Goal: Task Accomplishment & Management: Manage account settings

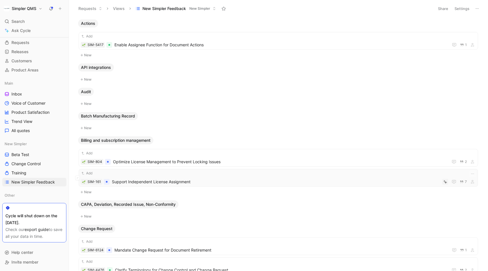
scroll to position [397, 0]
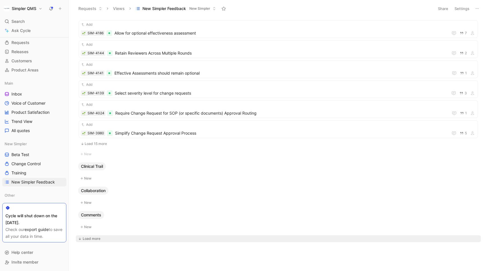
click at [100, 241] on div "Load more" at bounding box center [92, 239] width 18 height 6
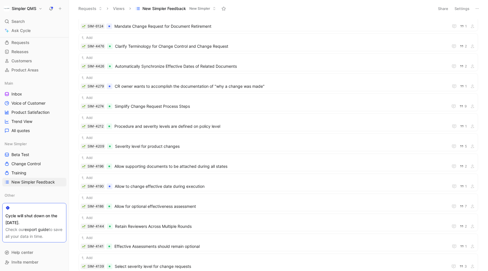
scroll to position [0, 0]
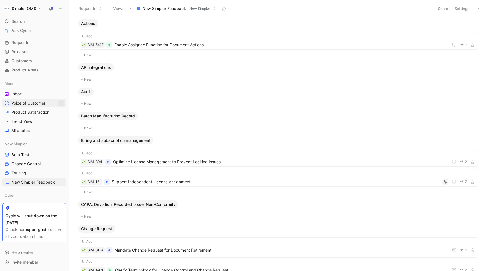
click at [59, 102] on icon "View actions" at bounding box center [61, 103] width 5 height 5
click at [29, 104] on span "Voice of Customer" at bounding box center [28, 103] width 34 height 6
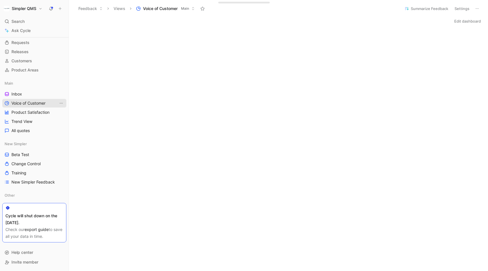
click at [60, 104] on icon "View actions" at bounding box center [61, 103] width 5 height 5
click at [55, 114] on span "Duplicate" at bounding box center [52, 113] width 18 height 5
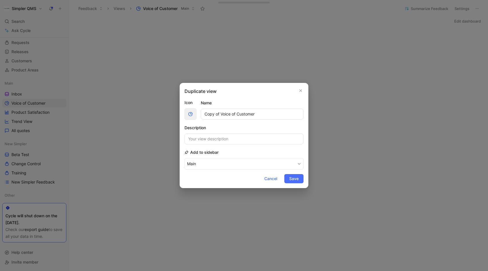
drag, startPoint x: 221, startPoint y: 115, endPoint x: 194, endPoint y: 114, distance: 27.2
click at [194, 114] on div "Icon Name Copy of Voice of Customer" at bounding box center [243, 109] width 119 height 21
type input "New Simpler_Voice of Customer"
click at [207, 163] on button "Main" at bounding box center [243, 163] width 119 height 11
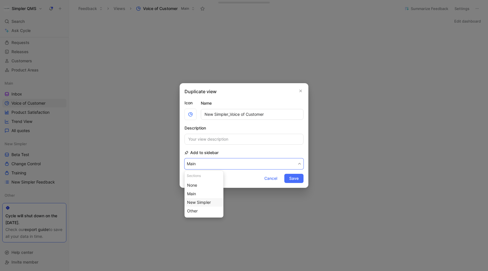
click at [201, 203] on span "New Simpler" at bounding box center [199, 202] width 24 height 5
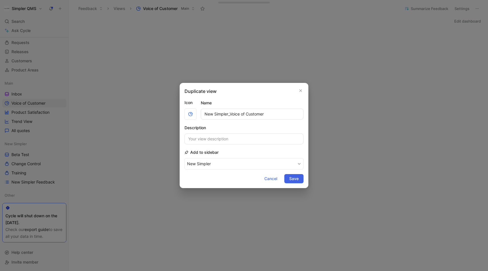
click at [294, 180] on span "Save" at bounding box center [293, 178] width 9 height 7
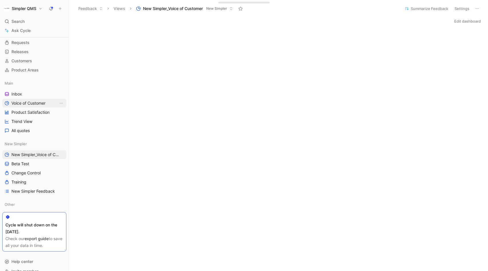
click at [34, 104] on span "Voice of Customer" at bounding box center [28, 103] width 34 height 6
click at [478, 7] on icon at bounding box center [477, 8] width 5 height 5
click at [458, 22] on button "Edit dashboard" at bounding box center [468, 21] width 32 height 8
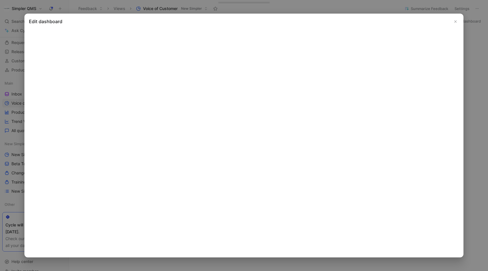
click at [454, 21] on icon "Close" at bounding box center [456, 21] width 4 height 4
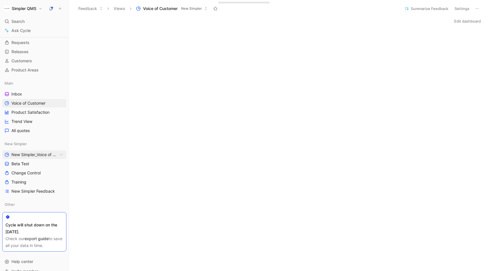
click at [45, 154] on span "New Simpler_Voice of Customer" at bounding box center [34, 155] width 47 height 6
click at [458, 20] on button "Edit dashboard" at bounding box center [468, 21] width 32 height 8
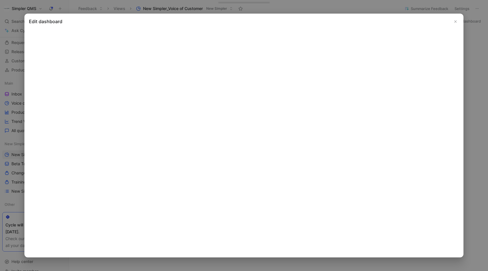
click at [456, 20] on icon "Close" at bounding box center [456, 21] width 4 height 4
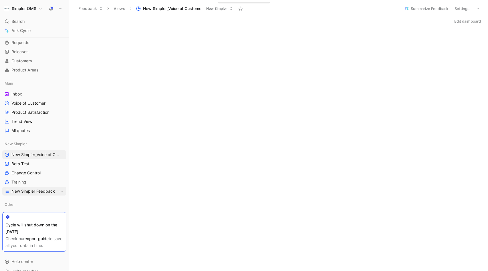
click at [37, 192] on span "New Simpler Feedback" at bounding box center [32, 191] width 43 height 6
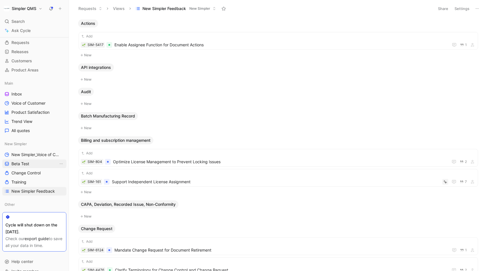
click at [24, 165] on span "Beta Test" at bounding box center [20, 164] width 18 height 6
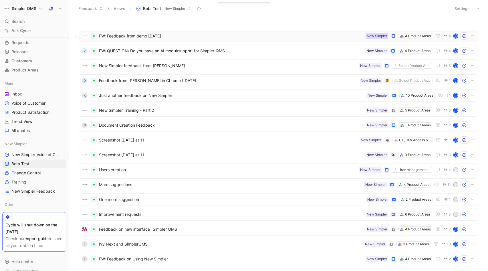
click at [380, 35] on div "New Simpler" at bounding box center [377, 36] width 20 height 6
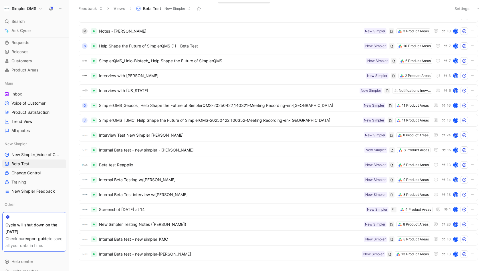
scroll to position [516, 0]
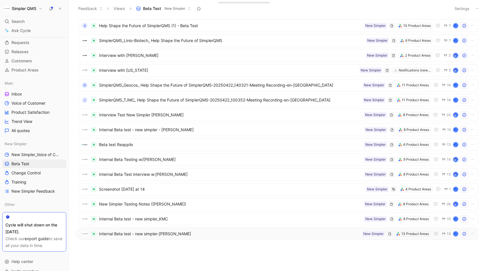
click at [302, 235] on span "Internal Beta test - new simpler-[PERSON_NAME]" at bounding box center [229, 234] width 261 height 7
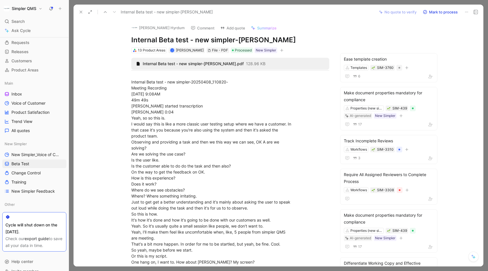
click at [23, 7] on h1 "Simpler QMS" at bounding box center [24, 8] width 25 height 5
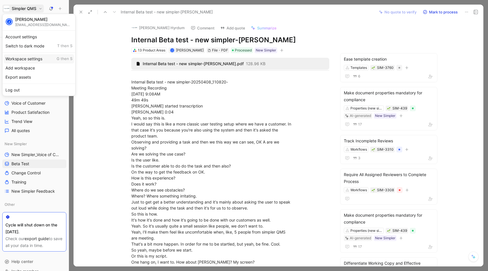
click at [30, 59] on div "Workspace settings G then S" at bounding box center [39, 58] width 70 height 9
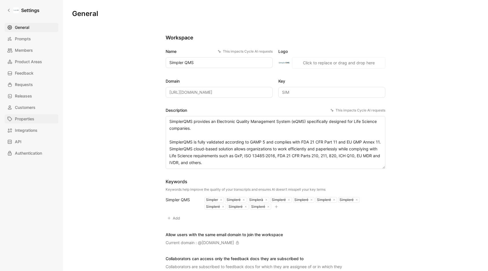
click at [31, 118] on span "Properties" at bounding box center [24, 119] width 19 height 7
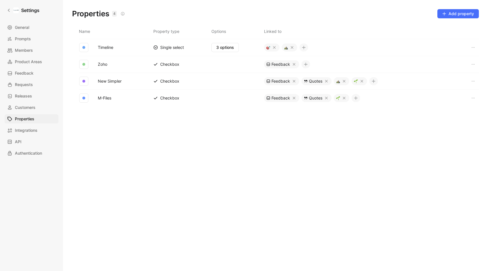
click at [118, 83] on button "New Simpler" at bounding box center [110, 81] width 28 height 7
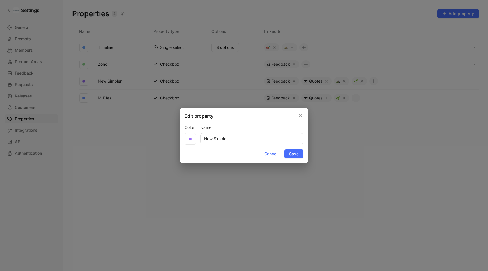
click at [170, 181] on div at bounding box center [244, 135] width 488 height 271
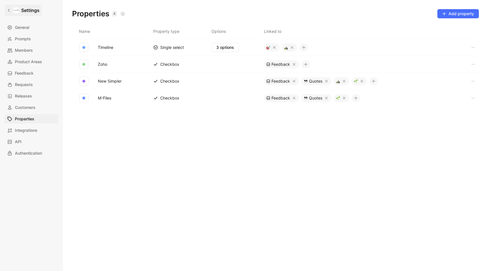
click at [9, 10] on icon at bounding box center [9, 10] width 4 height 4
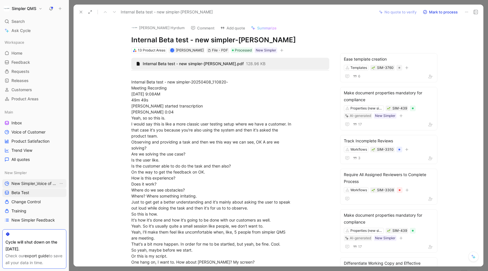
click at [34, 185] on span "New Simpler_Voice of Customer" at bounding box center [34, 184] width 47 height 6
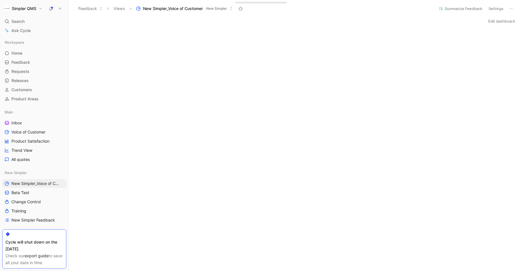
click at [488, 22] on button "Edit dashboard" at bounding box center [502, 21] width 32 height 8
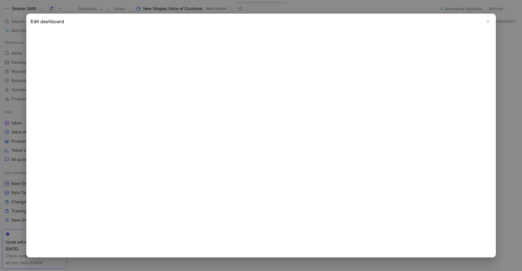
click at [488, 22] on use "Close" at bounding box center [488, 22] width 2 height 2
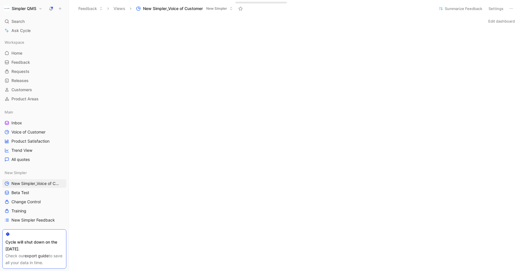
click at [190, 7] on span "New Simpler_Voice of Customer" at bounding box center [173, 9] width 60 height 6
click at [180, 9] on span "New Simpler_Voice of Customer" at bounding box center [173, 9] width 60 height 6
click at [488, 8] on button "Settings" at bounding box center [496, 9] width 20 height 8
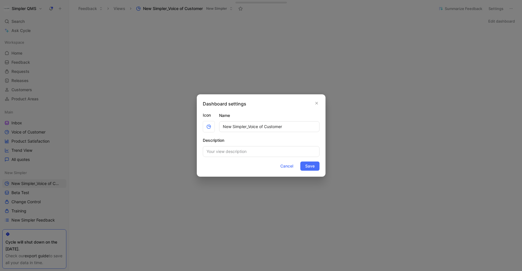
click at [286, 121] on input "New Simpler_Voice of Customer" at bounding box center [269, 126] width 100 height 11
click at [290, 127] on input "New Simpler_Voice of Customer" at bounding box center [269, 126] width 100 height 11
click at [249, 126] on input "New Simpler_Voice of Customer" at bounding box center [269, 126] width 100 height 11
click at [287, 128] on input "New Simpler_Voice of Customer" at bounding box center [269, 126] width 100 height 11
click at [249, 124] on input "New Simpler_Voice of Customer" at bounding box center [269, 126] width 100 height 11
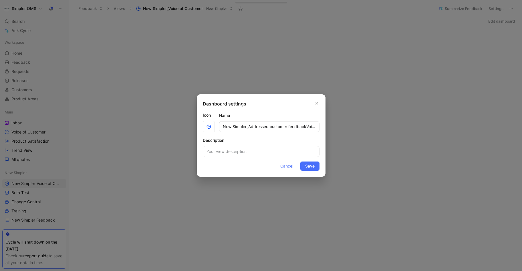
click at [248, 128] on input "New Simpler_Addressed customer feedbackVoice of Customer" at bounding box center [269, 126] width 100 height 11
drag, startPoint x: 308, startPoint y: 127, endPoint x: 329, endPoint y: 128, distance: 21.2
click at [329, 128] on div "Dashboard settings Icon Name New Simpler- Addressed customer feedbackVoice of C…" at bounding box center [261, 135] width 522 height 271
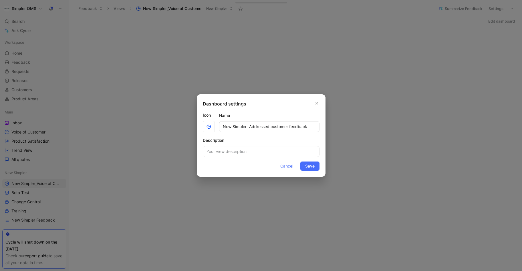
click at [247, 127] on input "New Simpler- Addressed customer feedback" at bounding box center [269, 126] width 100 height 11
type input "New Simpler - Addressed customer feedback"
click at [225, 153] on input at bounding box center [261, 151] width 117 height 11
type input "Includes requests with the status "In progress", "Shipped", "Loop Closed""
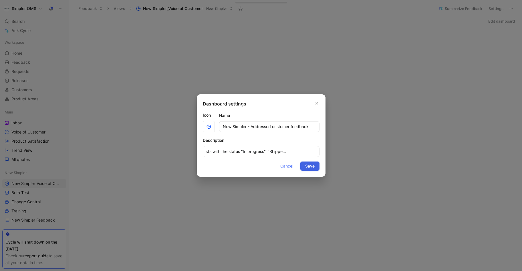
scroll to position [0, 0]
click at [311, 166] on span "Save" at bounding box center [309, 166] width 9 height 7
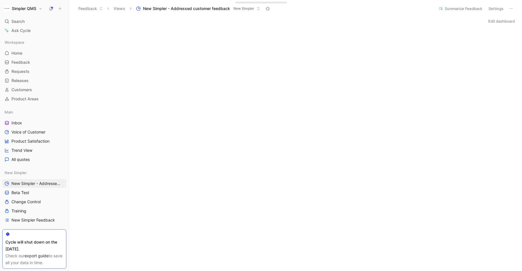
click at [445, 25] on div "Edit dashboard" at bounding box center [295, 21] width 453 height 8
click at [470, 27] on div "Edit dashboard" at bounding box center [295, 259] width 453 height 485
click at [419, 18] on div "Edit dashboard" at bounding box center [295, 21] width 453 height 8
click at [240, 10] on span "New Simpler" at bounding box center [243, 9] width 21 height 6
click at [488, 10] on button "Settings" at bounding box center [496, 9] width 20 height 8
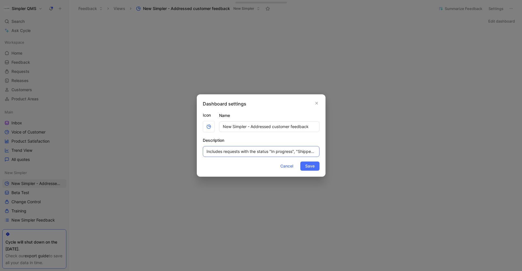
click at [265, 150] on input "Includes requests with the status "In progress", "Shipped", "Loop Closed"" at bounding box center [261, 151] width 117 height 11
click at [240, 152] on input "Includes requests with the status "In progress", "Shipped", "Loop Closed"" at bounding box center [261, 151] width 117 height 11
type input "Includes requests & quotes with the status "In progress", "Shipped", "Loop Clos…"
click at [309, 165] on span "Save" at bounding box center [309, 166] width 9 height 7
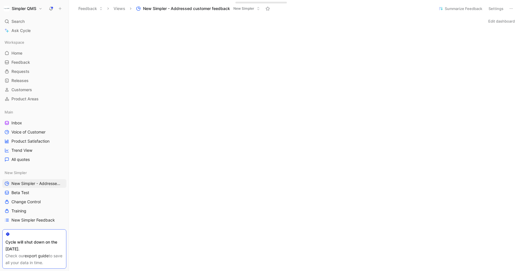
click at [488, 20] on button "Edit dashboard" at bounding box center [502, 21] width 32 height 8
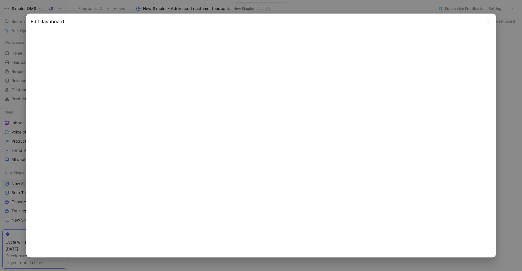
click at [488, 20] on icon "Close" at bounding box center [488, 21] width 4 height 4
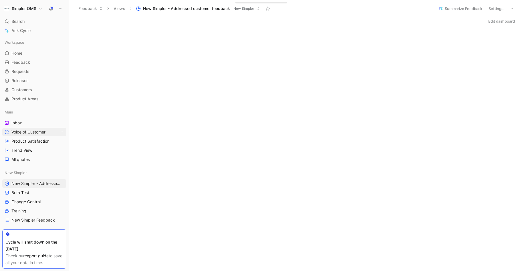
click at [35, 130] on span "Voice of Customer" at bounding box center [28, 132] width 34 height 6
click at [36, 182] on span "New Simpler - Addressed customer feedback" at bounding box center [34, 184] width 47 height 6
click at [488, 21] on button "Edit dashboard" at bounding box center [502, 21] width 32 height 8
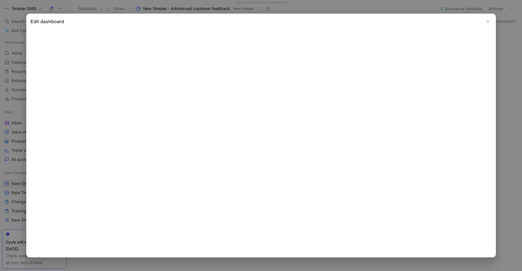
click at [488, 21] on div "Edit dashboard" at bounding box center [261, 135] width 470 height 244
click at [488, 19] on button "Close" at bounding box center [488, 21] width 7 height 7
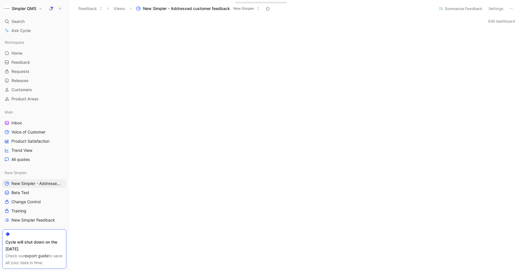
click at [488, 19] on button "Edit dashboard" at bounding box center [502, 21] width 32 height 8
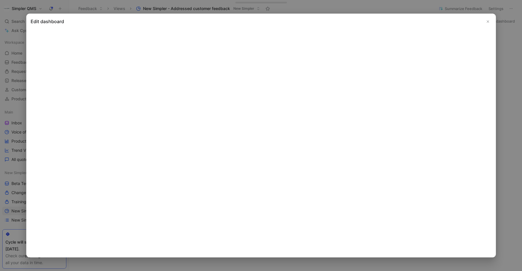
click at [488, 22] on icon "Close" at bounding box center [488, 21] width 4 height 4
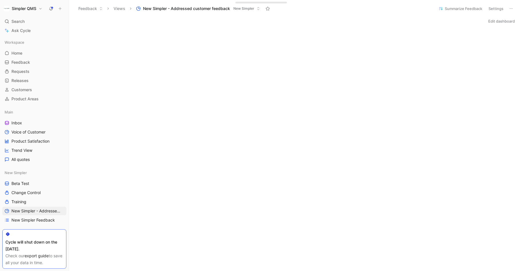
click at [488, 9] on icon at bounding box center [511, 8] width 5 height 5
click at [465, 42] on icon at bounding box center [465, 42] width 5 height 5
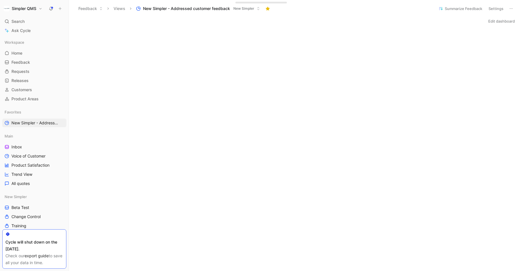
click at [266, 9] on icon at bounding box center [267, 8] width 5 height 5
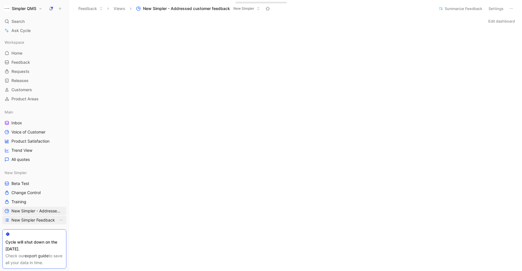
click at [39, 221] on span "New Simpler Feedback" at bounding box center [32, 220] width 43 height 6
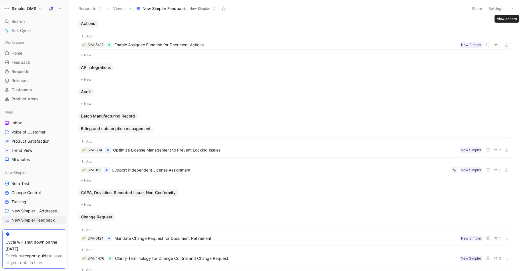
click at [488, 8] on icon at bounding box center [511, 8] width 5 height 5
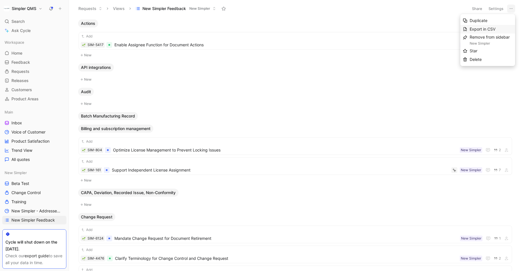
click at [488, 29] on div "Export in CSV" at bounding box center [491, 29] width 43 height 7
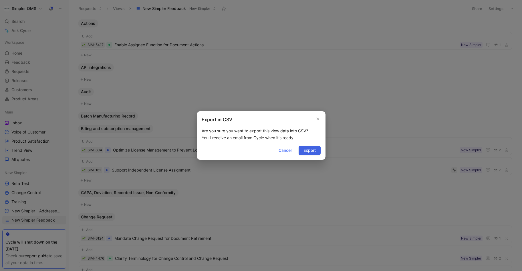
click at [307, 150] on span "Export" at bounding box center [309, 150] width 12 height 7
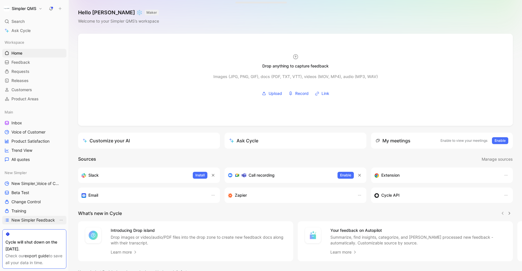
click at [39, 221] on span "New Simpler Feedback" at bounding box center [32, 220] width 43 height 6
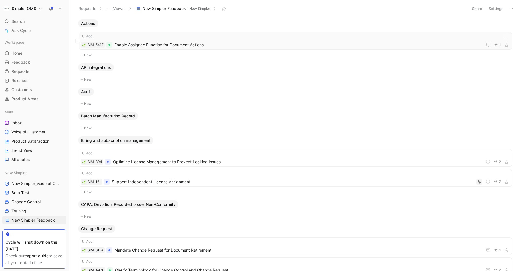
click at [247, 41] on div "Add SIM-5417 Enable Assignee Function for Document Actions 1" at bounding box center [295, 40] width 429 height 15
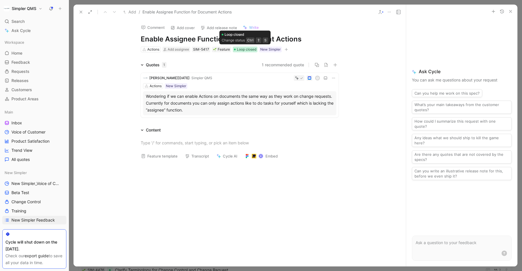
click at [250, 49] on span "Loop closed" at bounding box center [246, 50] width 19 height 6
click at [252, 49] on span "Loop closed" at bounding box center [246, 50] width 19 height 6
click at [82, 11] on icon at bounding box center [81, 12] width 5 height 5
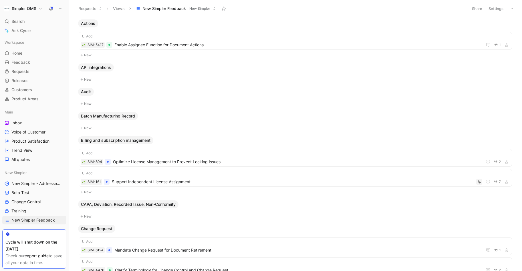
click at [494, 10] on button "Settings" at bounding box center [496, 9] width 20 height 8
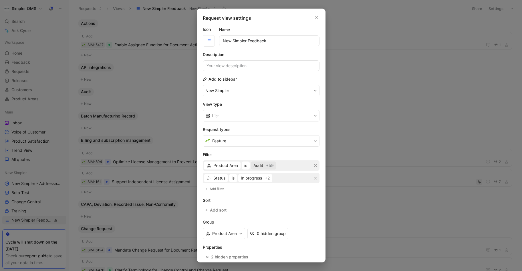
click at [266, 166] on div "+59" at bounding box center [270, 165] width 8 height 7
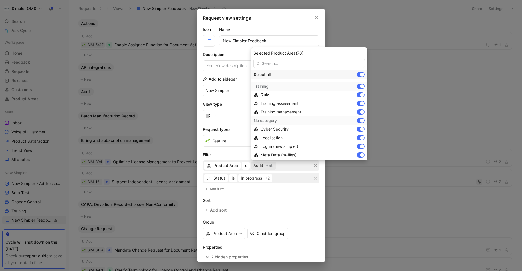
scroll to position [593, 0]
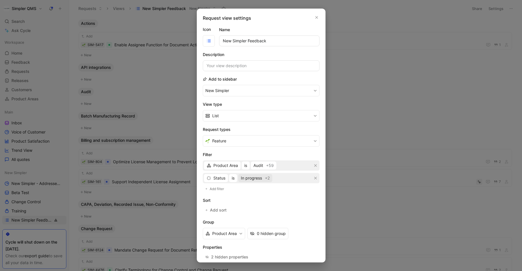
click at [250, 176] on span "In progress" at bounding box center [251, 178] width 21 height 7
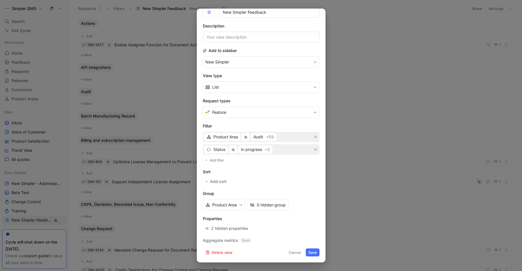
scroll to position [0, 0]
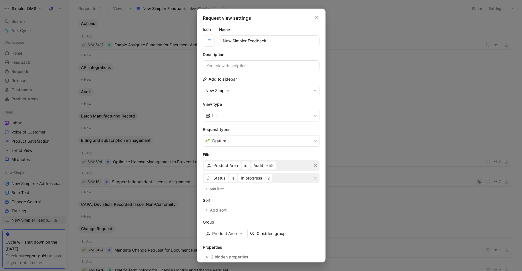
click at [286, 132] on h2 "Request types" at bounding box center [261, 129] width 117 height 7
click at [286, 140] on button "Feature" at bounding box center [261, 140] width 117 height 11
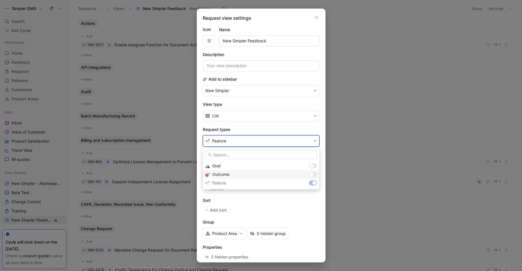
click at [313, 174] on div at bounding box center [311, 174] width 4 height 4
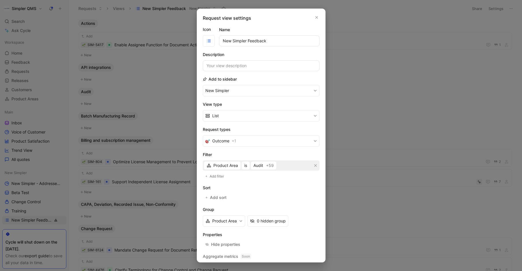
scroll to position [16, 0]
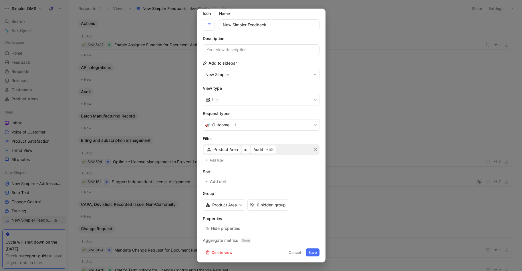
click at [312, 253] on button "Save" at bounding box center [313, 253] width 14 height 8
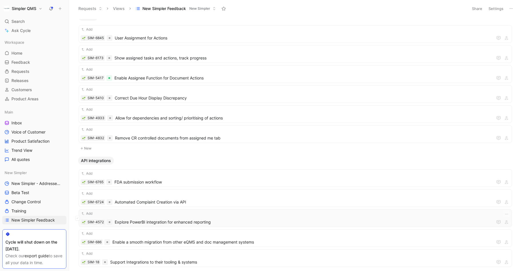
scroll to position [0, 0]
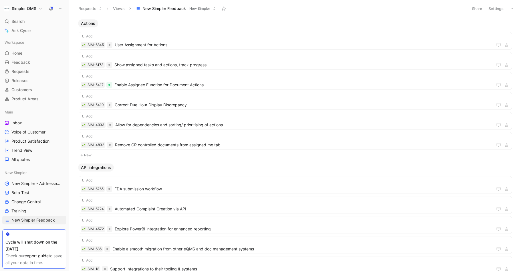
click at [496, 8] on button "Settings" at bounding box center [496, 9] width 20 height 8
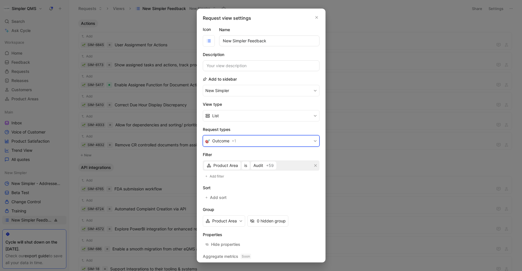
click at [299, 141] on button "Outcome + 1" at bounding box center [261, 140] width 117 height 11
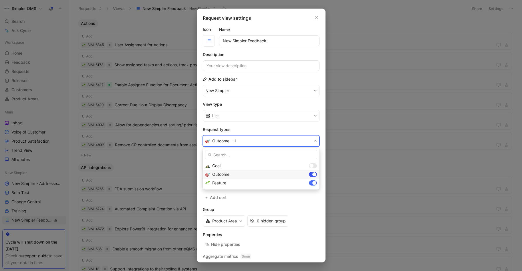
click at [314, 173] on div at bounding box center [314, 174] width 4 height 4
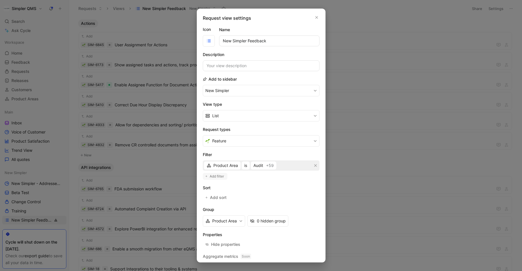
click at [213, 177] on span "Add filter" at bounding box center [217, 177] width 15 height 6
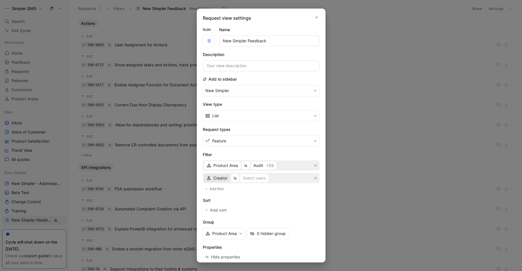
click at [220, 175] on span "Creator" at bounding box center [220, 178] width 14 height 7
click at [224, 214] on span "Status" at bounding box center [219, 215] width 12 height 5
click at [248, 176] on div "Select statuses" at bounding box center [255, 178] width 29 height 7
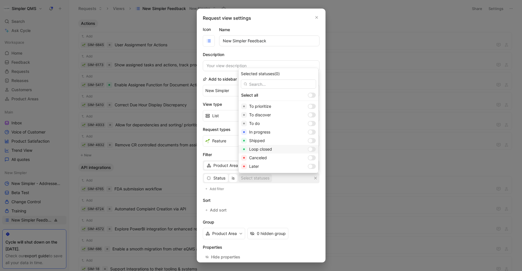
click at [308, 149] on div at bounding box center [310, 149] width 4 height 4
click at [308, 141] on div at bounding box center [310, 141] width 4 height 4
click at [308, 132] on div at bounding box center [310, 132] width 4 height 4
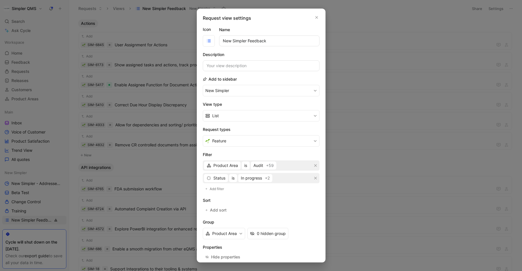
scroll to position [29, 0]
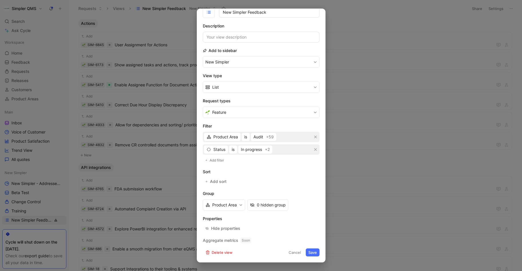
click at [312, 252] on button "Save" at bounding box center [313, 253] width 14 height 8
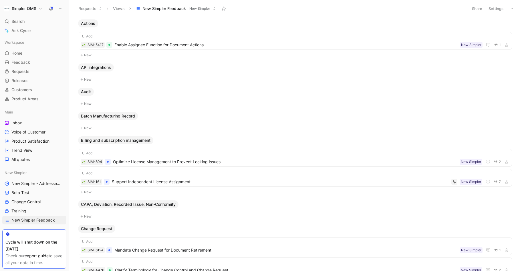
click at [494, 8] on button "Settings" at bounding box center [496, 9] width 20 height 8
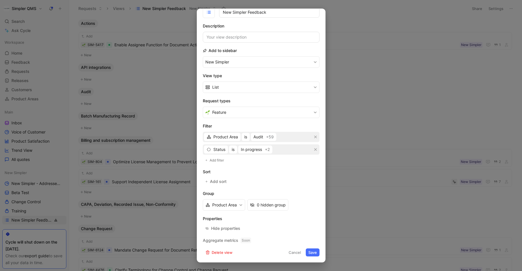
scroll to position [0, 0]
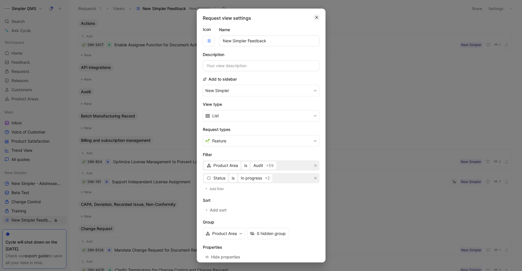
click at [317, 18] on icon "button" at bounding box center [316, 17] width 3 height 5
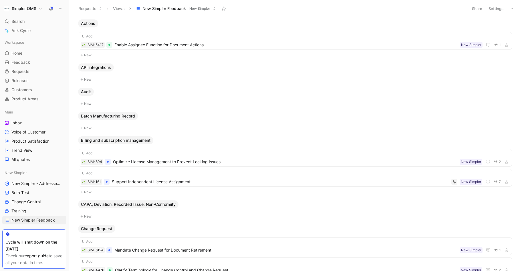
click at [493, 10] on button "Settings" at bounding box center [496, 9] width 20 height 8
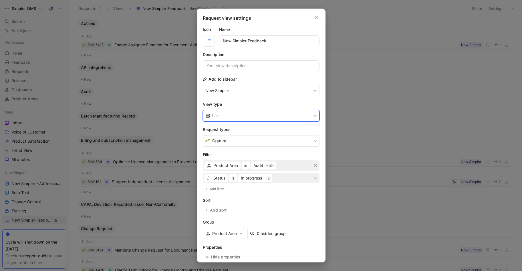
click at [274, 118] on button "List" at bounding box center [261, 115] width 117 height 11
click at [320, 17] on div "Request view settings Icon Name New Simpler Feedback Description Add to sidebar…" at bounding box center [261, 136] width 129 height 254
click at [318, 18] on button "button" at bounding box center [317, 18] width 6 height 6
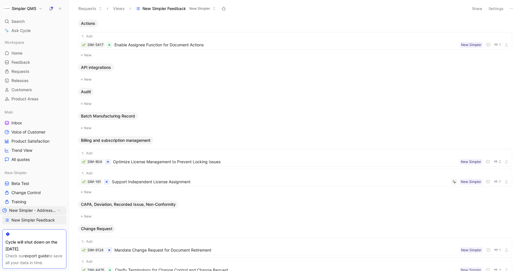
drag, startPoint x: 50, startPoint y: 182, endPoint x: 47, endPoint y: 208, distance: 26.7
click at [239, 160] on span "Optimize License Management to Prevent Locking Issues" at bounding box center [285, 161] width 344 height 7
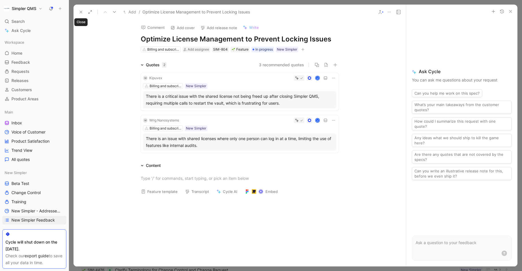
click at [78, 12] on button at bounding box center [81, 12] width 8 height 8
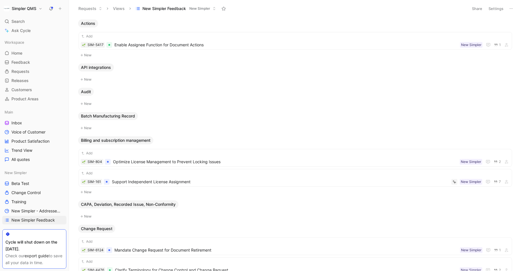
click at [115, 114] on span "Batch Manufacturing Record" at bounding box center [108, 116] width 54 height 6
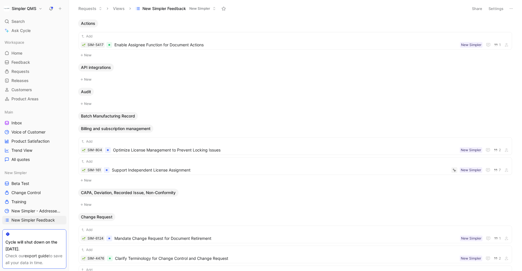
click at [496, 11] on button "Settings" at bounding box center [496, 9] width 20 height 8
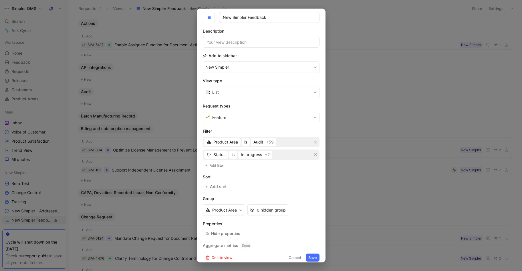
scroll to position [29, 0]
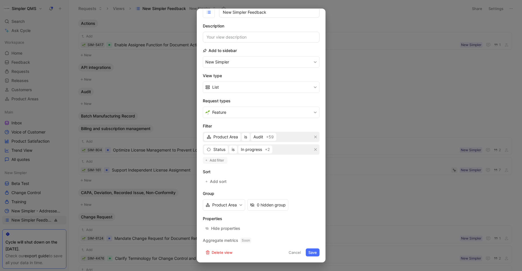
click at [217, 161] on span "Add filter" at bounding box center [217, 161] width 15 height 6
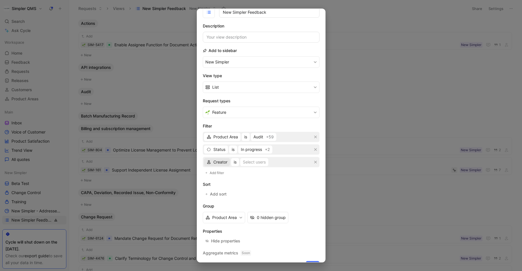
click at [217, 161] on span "Creator" at bounding box center [220, 162] width 14 height 7
click at [219, 201] on span "New Simpler" at bounding box center [225, 199] width 24 height 5
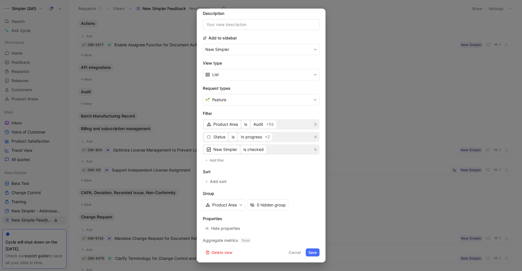
click at [312, 254] on button "Save" at bounding box center [313, 253] width 14 height 8
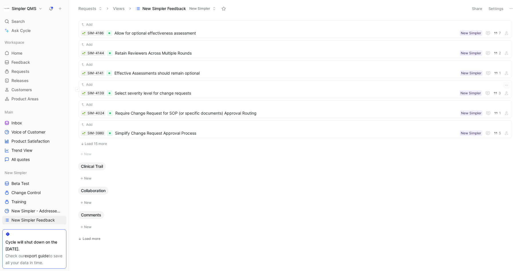
scroll to position [0, 0]
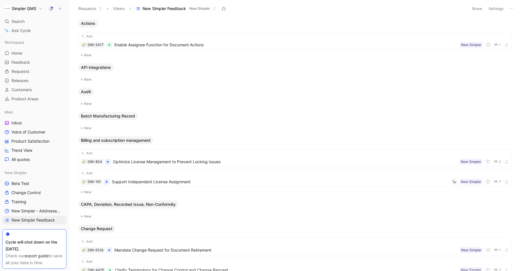
click at [499, 9] on button "Settings" at bounding box center [496, 9] width 20 height 8
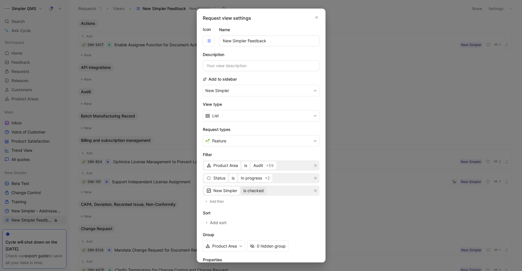
click at [250, 191] on span "is checked" at bounding box center [253, 190] width 20 height 7
click at [270, 211] on span "is not checked" at bounding box center [256, 211] width 27 height 5
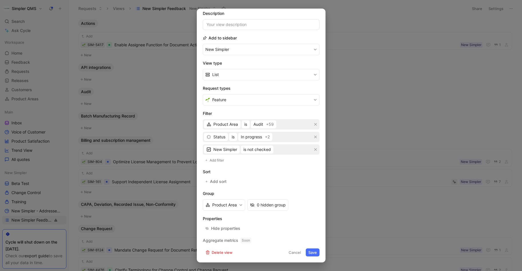
click at [311, 253] on button "Save" at bounding box center [313, 253] width 14 height 8
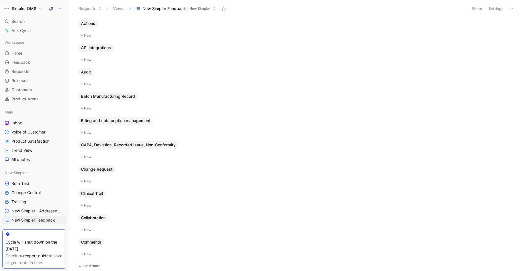
scroll to position [27, 0]
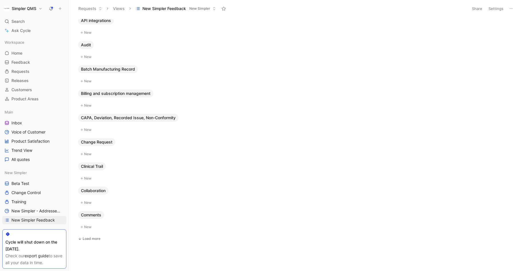
click at [87, 247] on body "Simpler QMS Search ⌘ K Ask Cycle Workspace Home G then H Feedback G then F Requ…" at bounding box center [261, 135] width 522 height 271
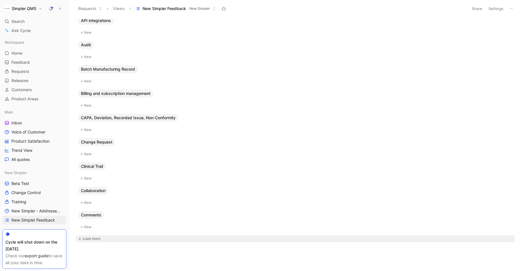
click at [90, 235] on button "Load more" at bounding box center [295, 238] width 439 height 7
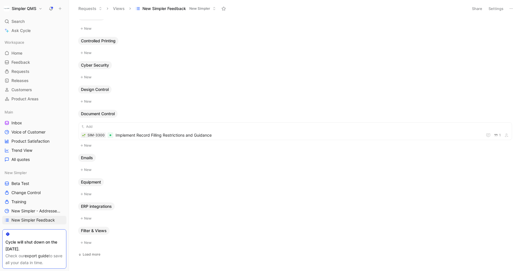
scroll to position [290, 0]
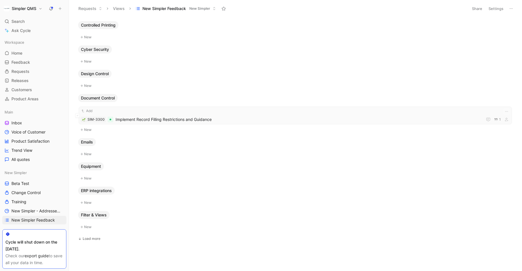
click at [209, 113] on div "Add" at bounding box center [295, 111] width 429 height 6
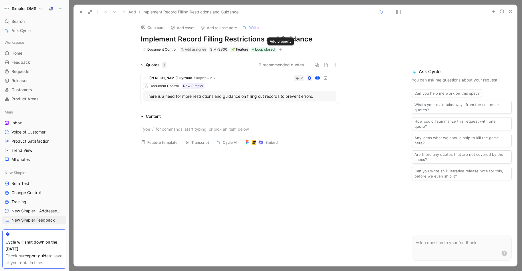
click at [280, 50] on icon "button" at bounding box center [280, 49] width 0 height 3
click at [221, 90] on span "New Simpler" at bounding box center [225, 89] width 24 height 5
click at [213, 67] on icon at bounding box center [213, 66] width 3 height 3
click at [211, 64] on input "checkbox" at bounding box center [211, 64] width 0 height 0
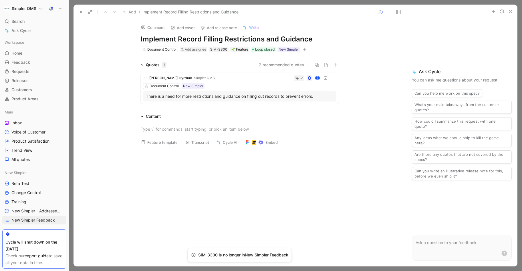
click at [81, 11] on use at bounding box center [81, 12] width 2 height 2
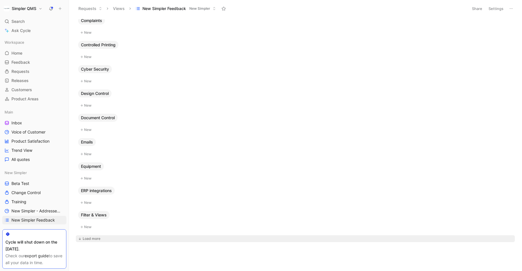
click at [90, 238] on div "Load more" at bounding box center [92, 239] width 18 height 6
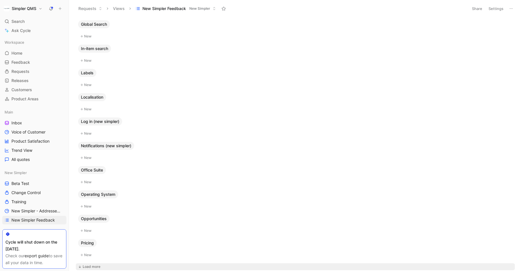
scroll to position [513, 0]
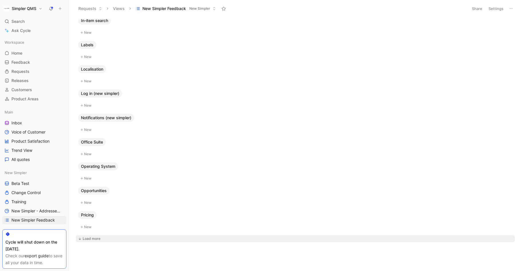
click at [98, 240] on div "Load more" at bounding box center [92, 239] width 18 height 6
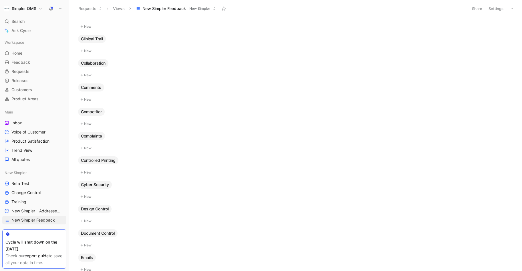
scroll to position [0, 0]
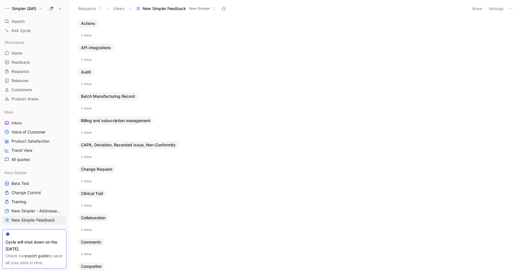
click at [193, 8] on span "New Simpler" at bounding box center [199, 9] width 21 height 6
click at [498, 9] on button "Settings" at bounding box center [496, 9] width 20 height 8
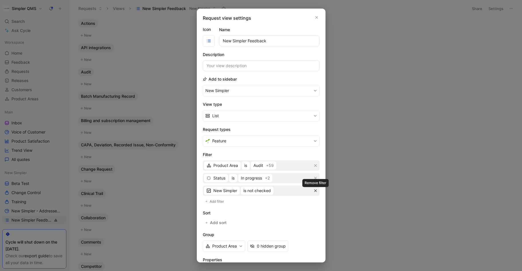
click at [315, 192] on icon "button" at bounding box center [315, 190] width 3 height 3
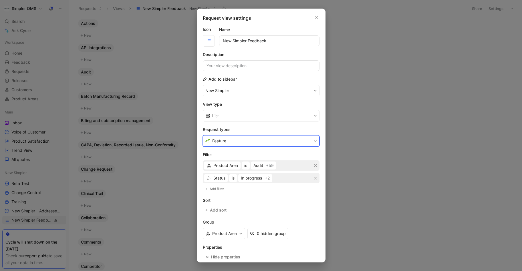
click at [315, 142] on icon "button" at bounding box center [314, 140] width 3 height 3
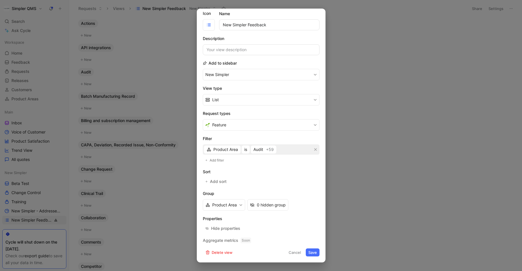
click at [310, 253] on button "Save" at bounding box center [313, 253] width 14 height 8
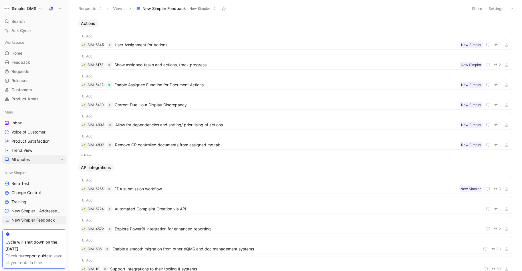
click at [28, 156] on link "All quotes" at bounding box center [34, 159] width 64 height 9
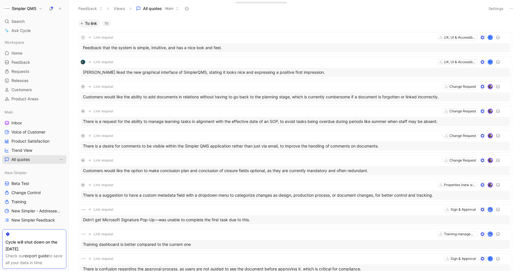
click at [61, 160] on icon "View actions" at bounding box center [61, 159] width 5 height 5
click at [52, 169] on span "Duplicate" at bounding box center [52, 170] width 18 height 5
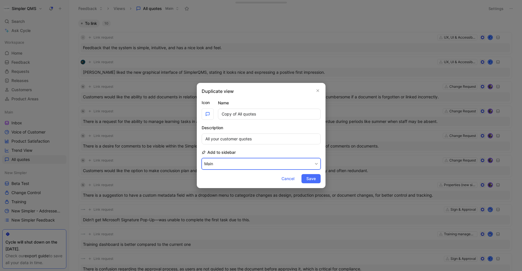
click at [266, 167] on button "Main" at bounding box center [261, 163] width 119 height 11
click at [223, 203] on span "New Simpler" at bounding box center [216, 202] width 24 height 5
drag, startPoint x: 242, startPoint y: 113, endPoint x: 219, endPoint y: 113, distance: 22.9
click at [219, 113] on input "Copy of All quotes" at bounding box center [269, 114] width 103 height 11
click at [266, 113] on input "All addressed quotes" at bounding box center [269, 114] width 103 height 11
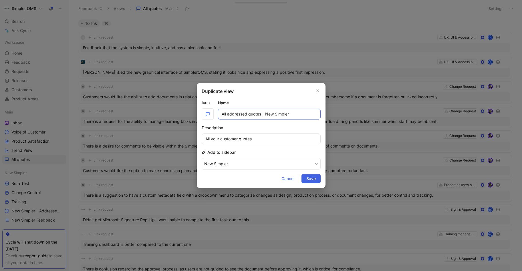
type input "All addressed quotes - New Simpler"
click at [311, 180] on span "Save" at bounding box center [310, 178] width 9 height 7
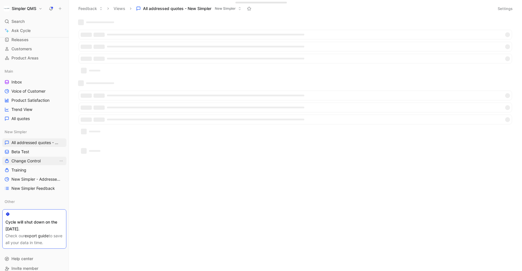
scroll to position [47, 0]
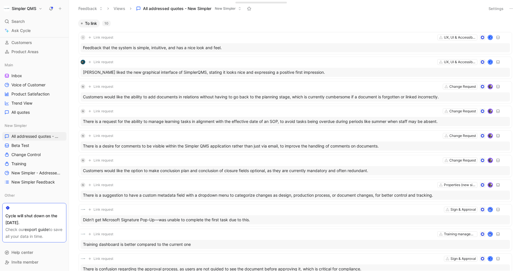
click at [499, 9] on button "Settings" at bounding box center [496, 9] width 20 height 8
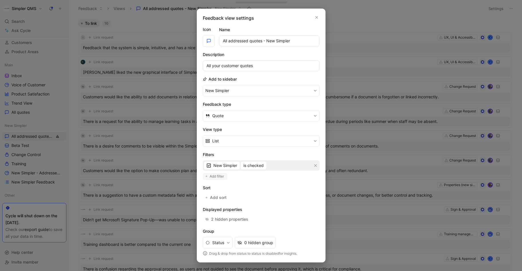
click at [215, 175] on span "Add filter" at bounding box center [217, 177] width 15 height 6
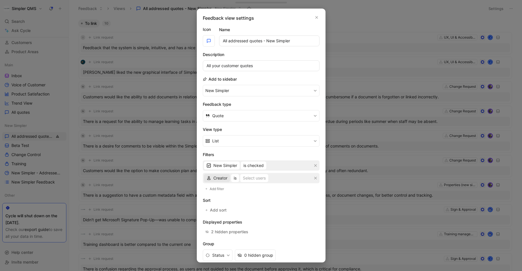
click at [225, 176] on span "Creator" at bounding box center [220, 178] width 14 height 7
click at [221, 225] on span "Status" at bounding box center [219, 224] width 12 height 5
click at [256, 178] on div "Select statuses" at bounding box center [255, 178] width 29 height 7
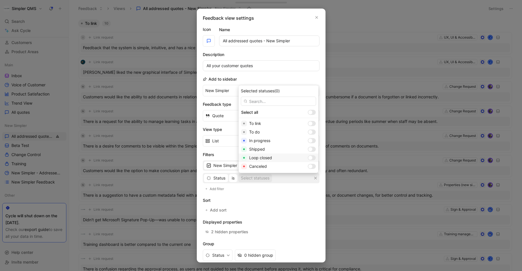
click at [308, 157] on div at bounding box center [310, 158] width 4 height 4
click at [308, 148] on div at bounding box center [310, 149] width 4 height 4
click at [308, 140] on div at bounding box center [310, 141] width 4 height 4
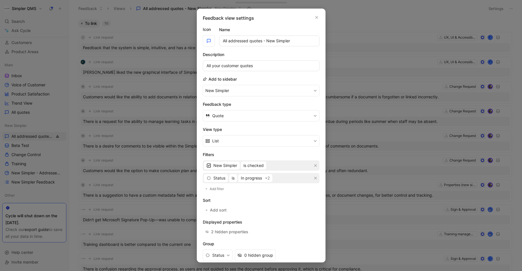
scroll to position [37, 0]
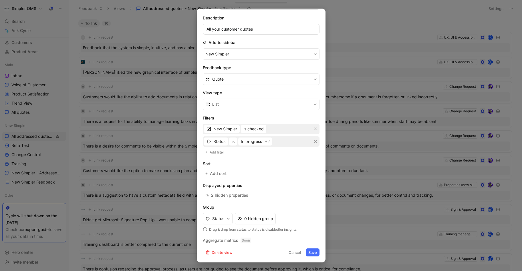
click at [312, 252] on button "Save" at bounding box center [313, 253] width 14 height 8
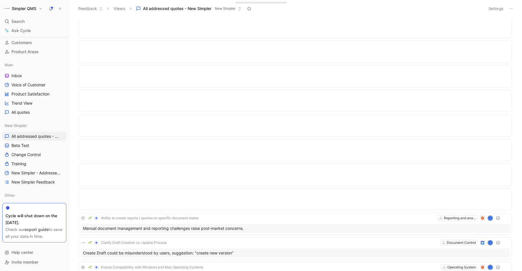
scroll to position [989, 0]
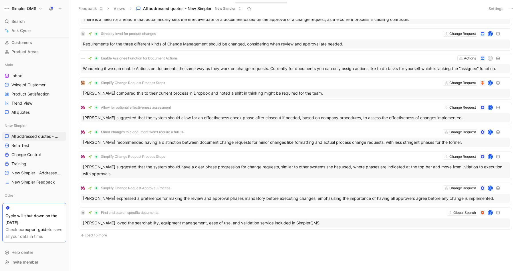
click at [99, 234] on button "Load 15 more" at bounding box center [295, 235] width 433 height 7
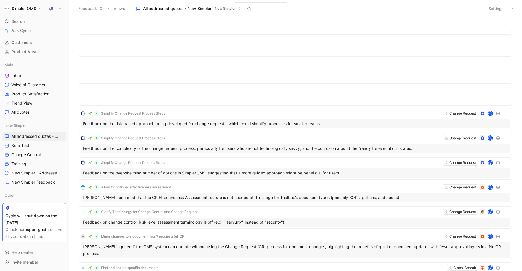
scroll to position [1372, 0]
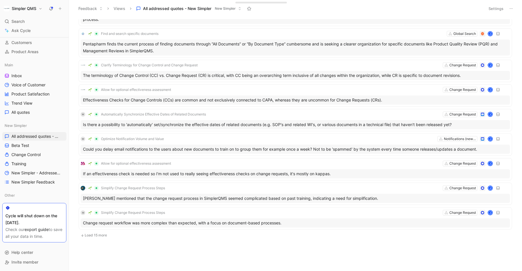
click at [94, 233] on button "Load 15 more" at bounding box center [295, 235] width 433 height 7
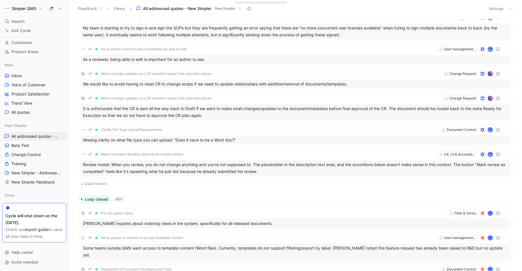
scroll to position [0, 0]
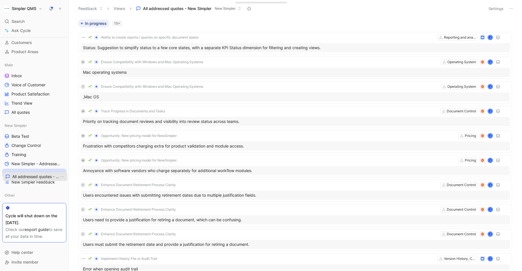
drag, startPoint x: 41, startPoint y: 136, endPoint x: 42, endPoint y: 176, distance: 40.0
click at [40, 182] on span "New Simpler Feedback" at bounding box center [32, 182] width 43 height 6
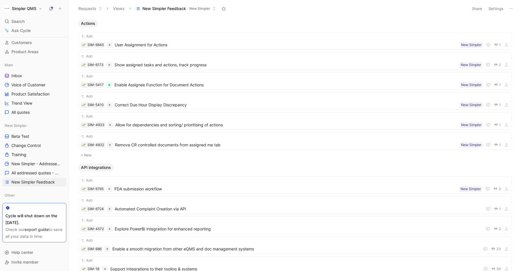
click at [494, 10] on button "Settings" at bounding box center [496, 9] width 20 height 8
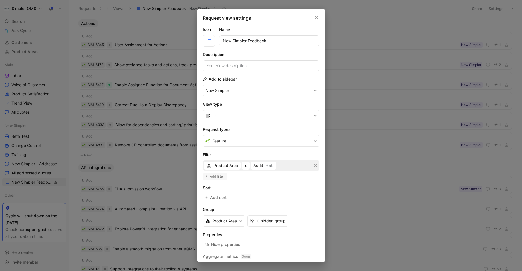
click at [217, 177] on span "Add filter" at bounding box center [217, 177] width 15 height 6
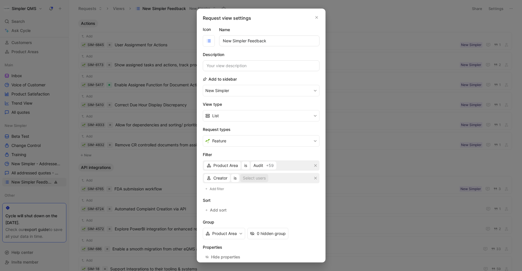
click at [252, 179] on div "Select users" at bounding box center [254, 178] width 23 height 7
click at [217, 179] on span "Creator" at bounding box center [220, 178] width 14 height 7
click at [221, 216] on span "Status" at bounding box center [219, 215] width 12 height 5
click at [252, 178] on div "Select statuses" at bounding box center [255, 178] width 29 height 7
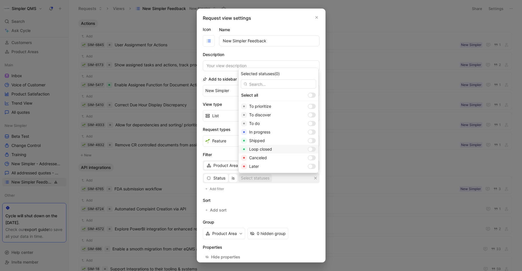
click at [308, 148] on div at bounding box center [310, 149] width 4 height 4
click at [308, 141] on div at bounding box center [310, 141] width 4 height 4
click at [308, 132] on div at bounding box center [312, 132] width 8 height 5
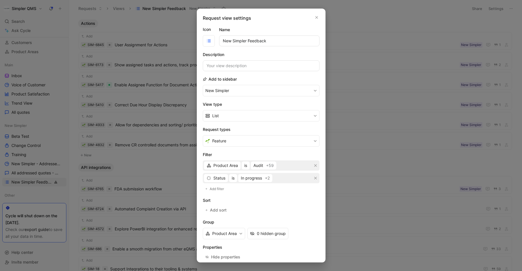
scroll to position [29, 0]
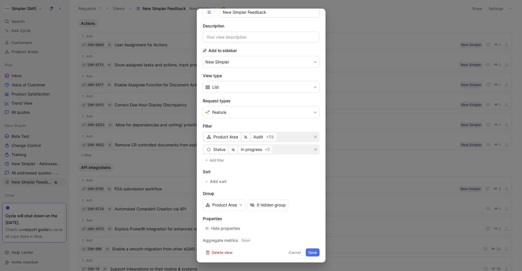
click at [314, 252] on button "Save" at bounding box center [313, 253] width 14 height 8
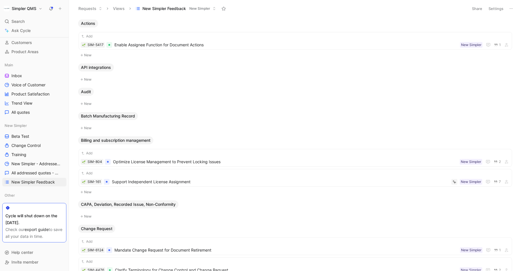
click at [494, 9] on button "Settings" at bounding box center [496, 9] width 20 height 8
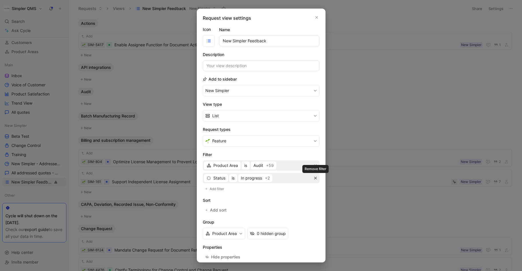
click at [316, 178] on icon "button" at bounding box center [315, 177] width 3 height 3
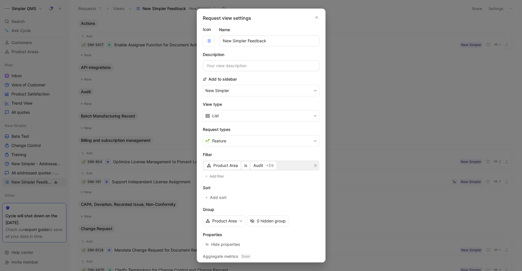
scroll to position [16, 0]
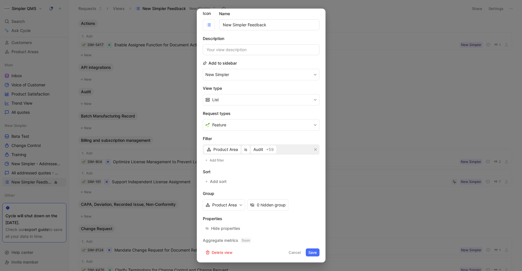
click at [314, 250] on button "Save" at bounding box center [313, 253] width 14 height 8
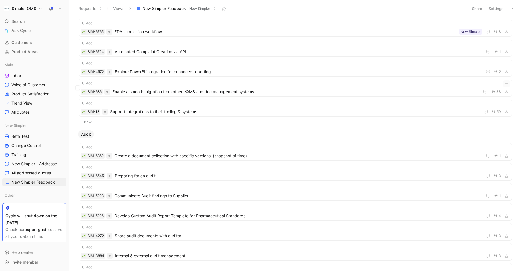
scroll to position [0, 0]
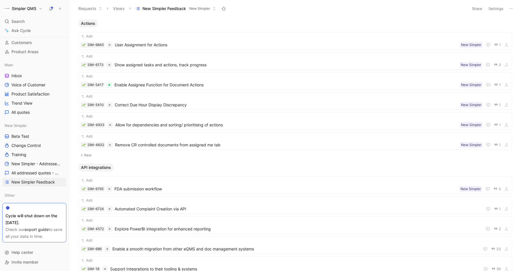
click at [497, 9] on button "Settings" at bounding box center [496, 9] width 20 height 8
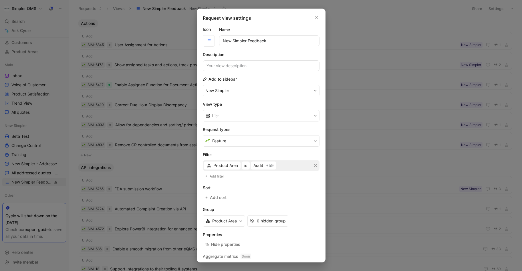
click at [26, 134] on div at bounding box center [261, 135] width 522 height 271
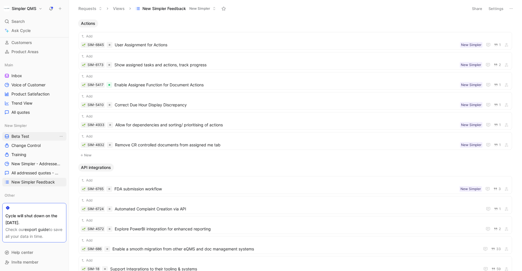
click at [27, 135] on span "Beta Test" at bounding box center [20, 137] width 18 height 6
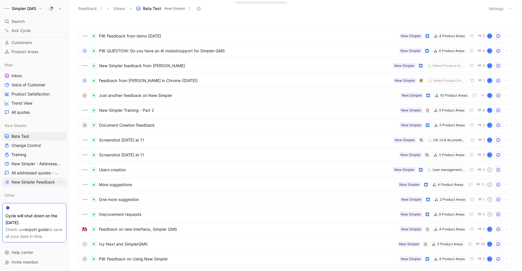
click at [48, 183] on span "New Simpler Feedback" at bounding box center [32, 182] width 43 height 6
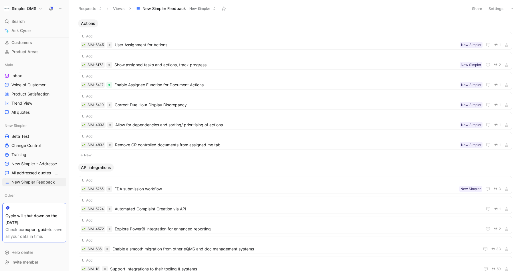
click at [495, 9] on button "Settings" at bounding box center [496, 9] width 20 height 8
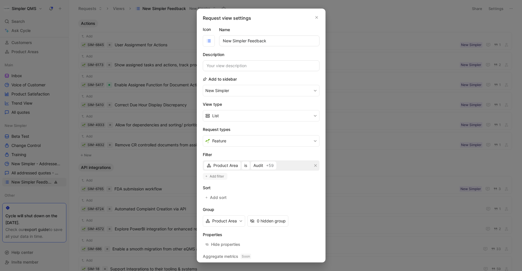
click at [219, 174] on span "Add filter" at bounding box center [217, 177] width 15 height 6
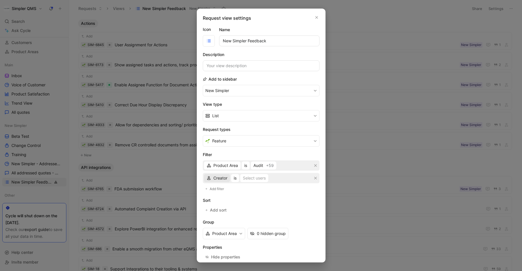
click at [216, 180] on span "Creator" at bounding box center [220, 178] width 14 height 7
click at [222, 215] on span "Status" at bounding box center [219, 215] width 12 height 5
click at [261, 178] on div "Select statuses" at bounding box center [255, 178] width 29 height 7
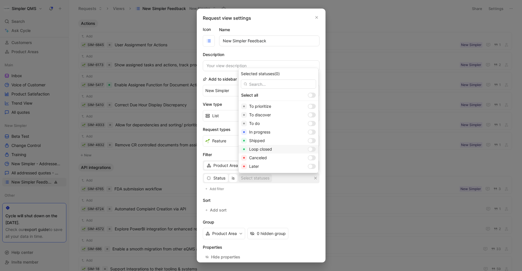
click at [308, 149] on div at bounding box center [310, 149] width 4 height 4
click at [308, 139] on div at bounding box center [312, 140] width 8 height 5
click at [308, 131] on div at bounding box center [312, 132] width 8 height 5
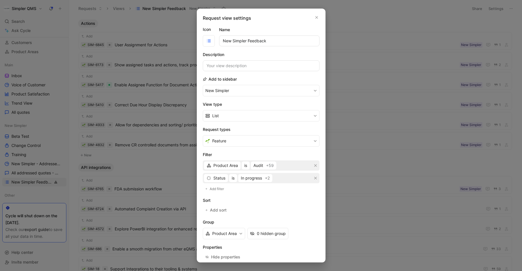
scroll to position [29, 0]
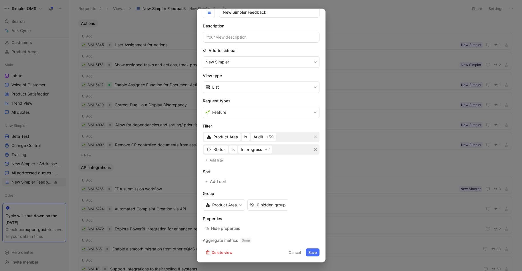
click at [315, 253] on button "Save" at bounding box center [313, 253] width 14 height 8
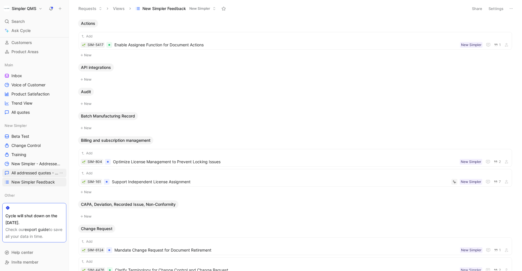
click at [29, 173] on span "All addressed quotes - New Simpler" at bounding box center [34, 173] width 47 height 6
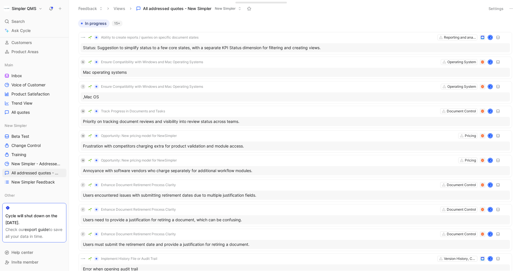
click at [495, 9] on button "Settings" at bounding box center [496, 9] width 20 height 8
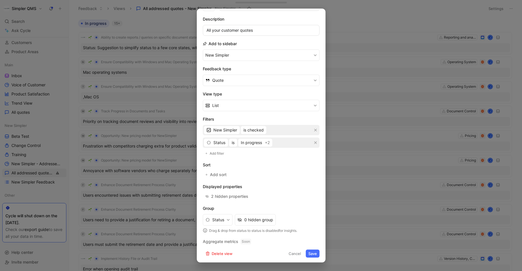
scroll to position [37, 0]
click at [223, 220] on button "Status" at bounding box center [218, 218] width 30 height 11
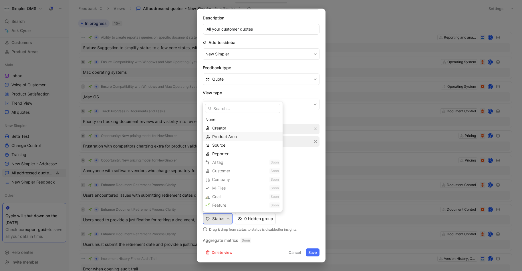
click at [229, 137] on span "Product Area" at bounding box center [224, 136] width 25 height 5
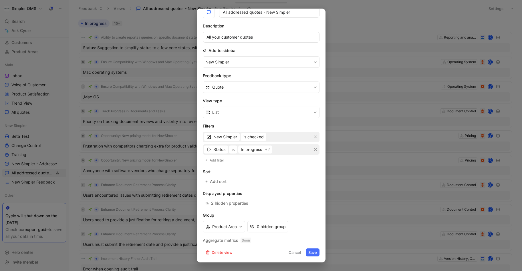
click at [313, 253] on button "Save" at bounding box center [313, 253] width 14 height 8
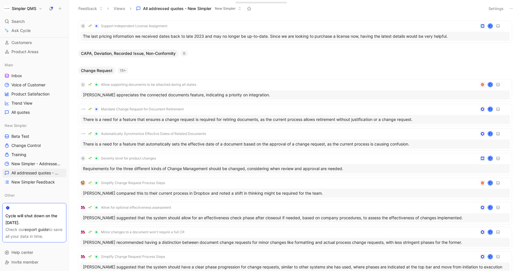
scroll to position [0, 0]
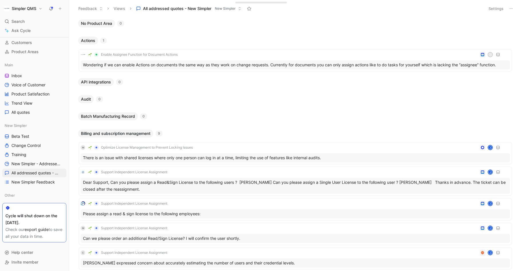
click at [501, 8] on button "Settings" at bounding box center [496, 9] width 20 height 8
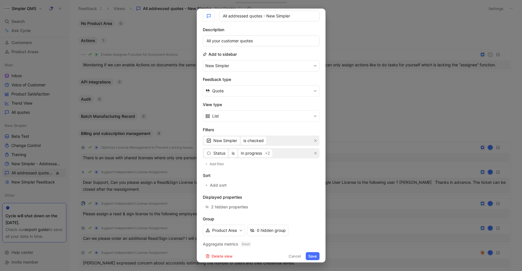
scroll to position [29, 0]
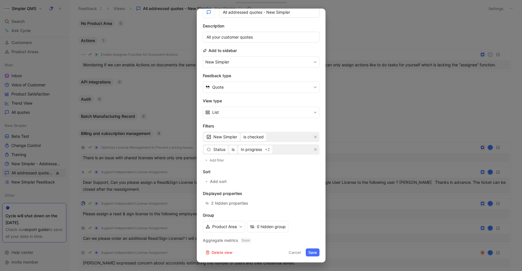
click at [317, 253] on button "Save" at bounding box center [313, 253] width 14 height 8
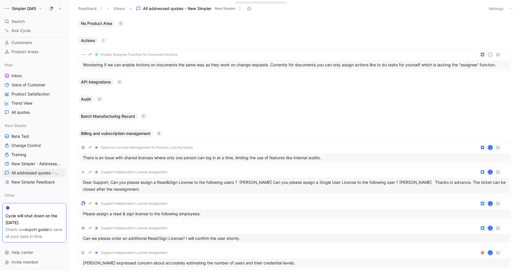
click at [512, 7] on icon at bounding box center [511, 8] width 5 height 5
click at [494, 29] on span "Export in CSV" at bounding box center [483, 29] width 26 height 5
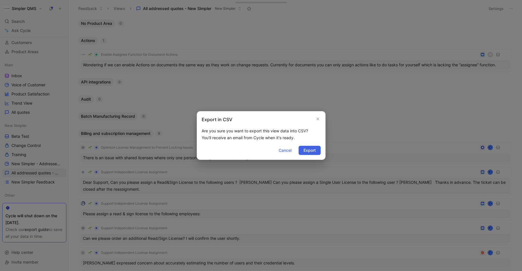
click at [314, 150] on span "Export" at bounding box center [309, 150] width 12 height 7
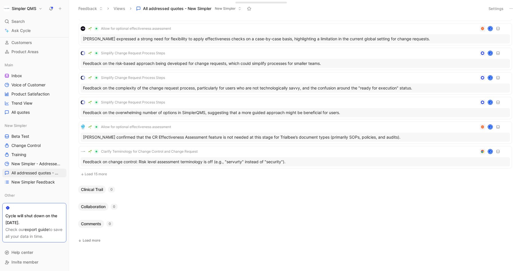
scroll to position [610, 0]
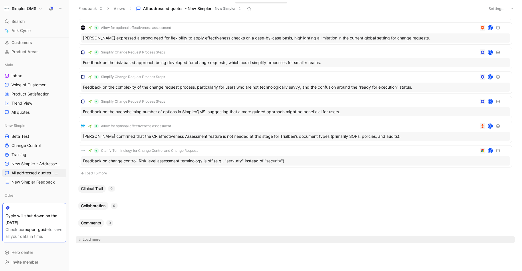
click at [90, 242] on div "Load more" at bounding box center [92, 240] width 18 height 6
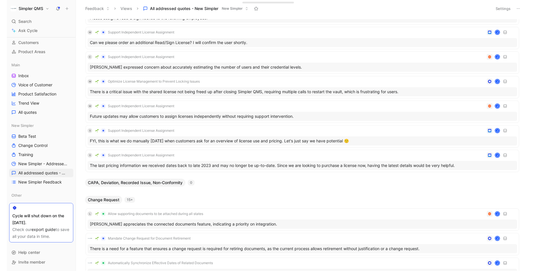
scroll to position [0, 0]
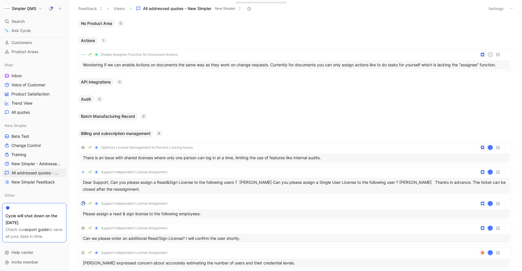
click at [511, 7] on icon at bounding box center [511, 8] width 5 height 5
click at [489, 29] on span "Export in CSV" at bounding box center [483, 29] width 26 height 5
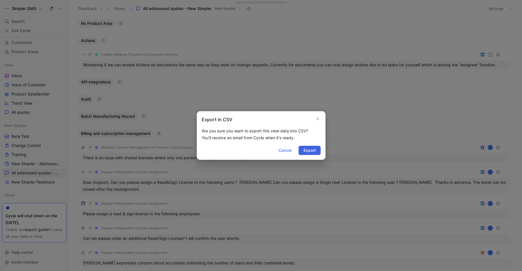
click at [305, 152] on span "Export" at bounding box center [309, 150] width 12 height 7
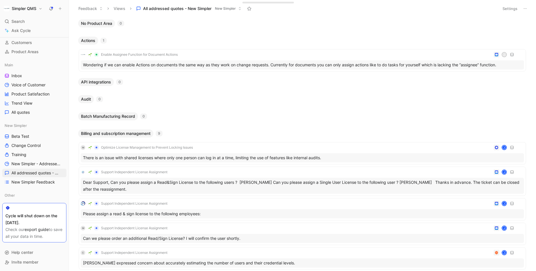
scroll to position [47, 0]
